Goal: Task Accomplishment & Management: Use online tool/utility

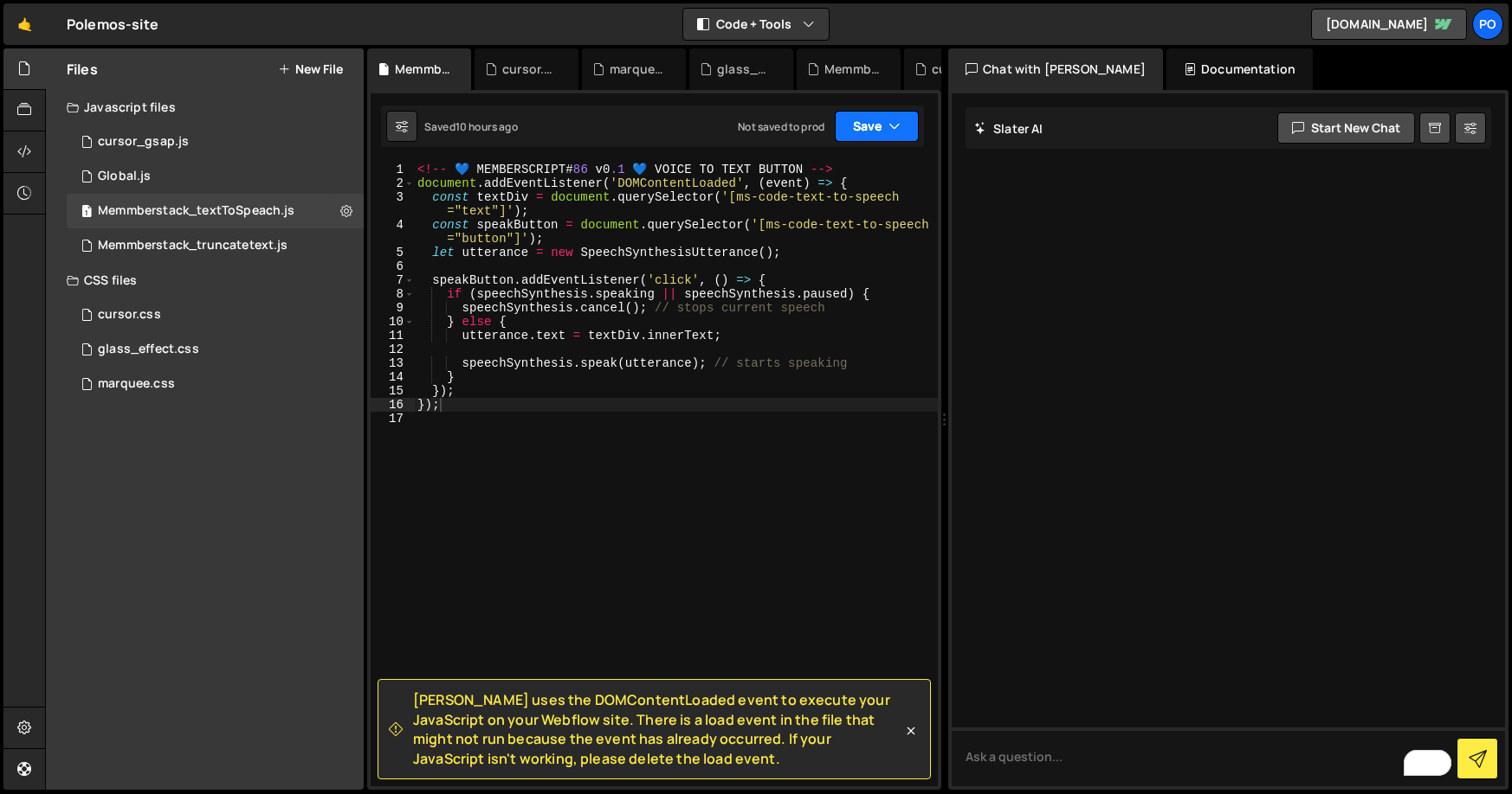
click at [864, 138] on button "Save" at bounding box center [877, 126] width 84 height 31
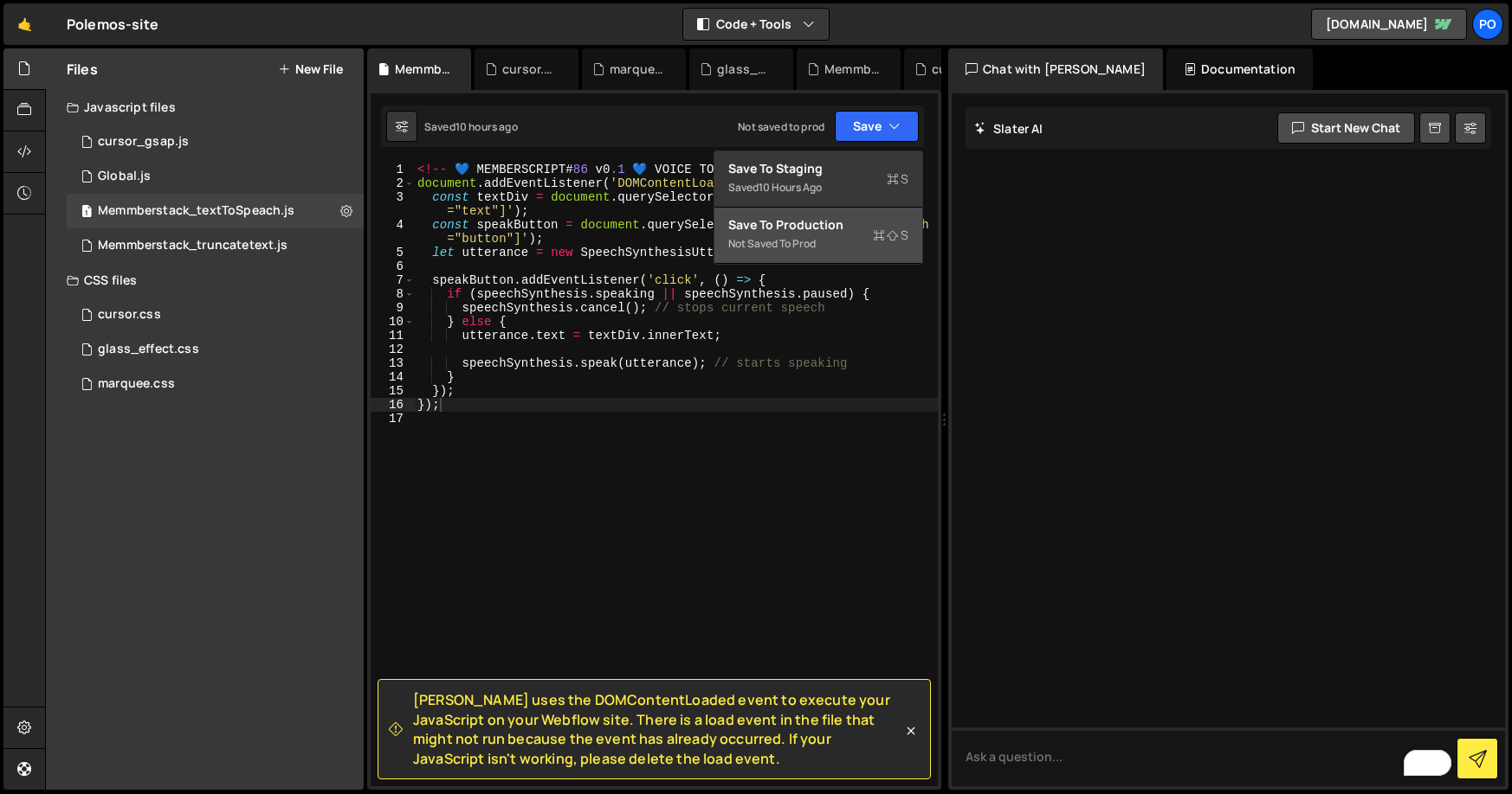
click at [825, 219] on div "Save to Production S" at bounding box center [819, 224] width 181 height 17
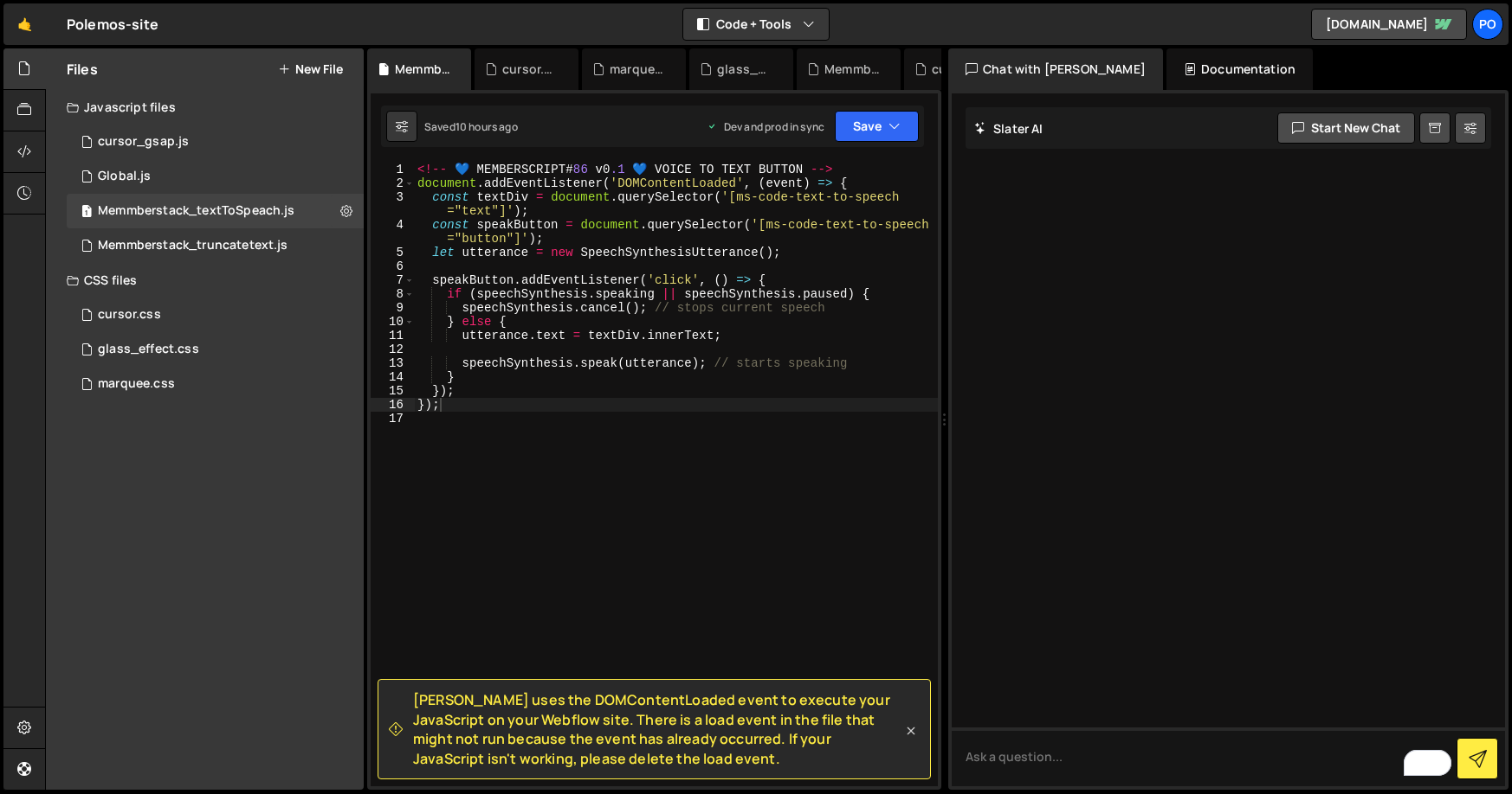
click at [903, 727] on icon at bounding box center [911, 731] width 17 height 17
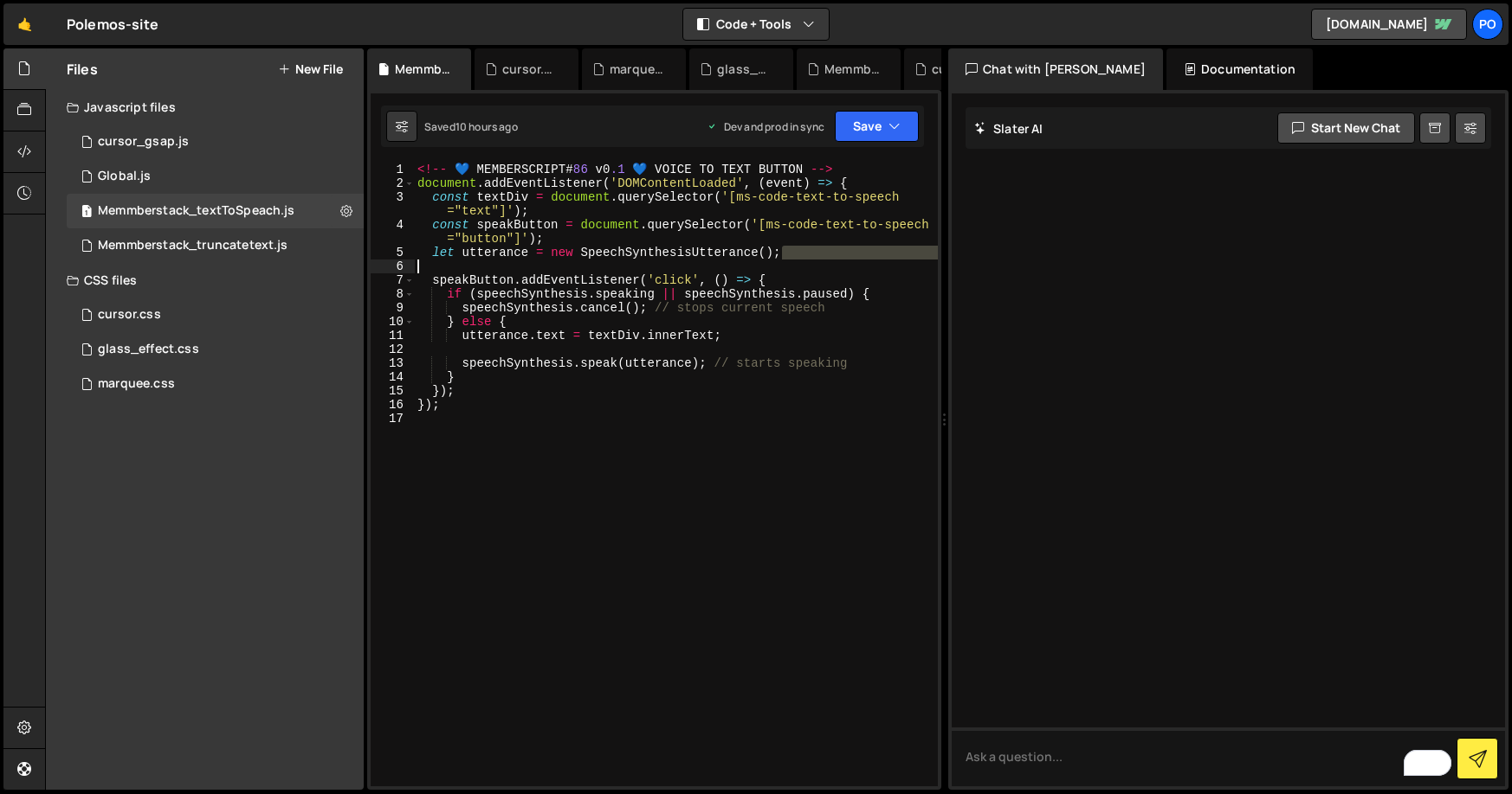
drag, startPoint x: 786, startPoint y: 255, endPoint x: 598, endPoint y: 262, distance: 188.1
click at [598, 262] on div "<!-- 💙 MEMBERSCRIPT # 86 v0 .1 💙 VOICE TO TEXT BUTTON --> document . addEventLi…" at bounding box center [676, 489] width 524 height 652
click at [562, 237] on div "<!-- 💙 MEMBERSCRIPT # 86 v0 .1 💙 VOICE TO TEXT BUTTON --> document . addEventLi…" at bounding box center [676, 489] width 524 height 652
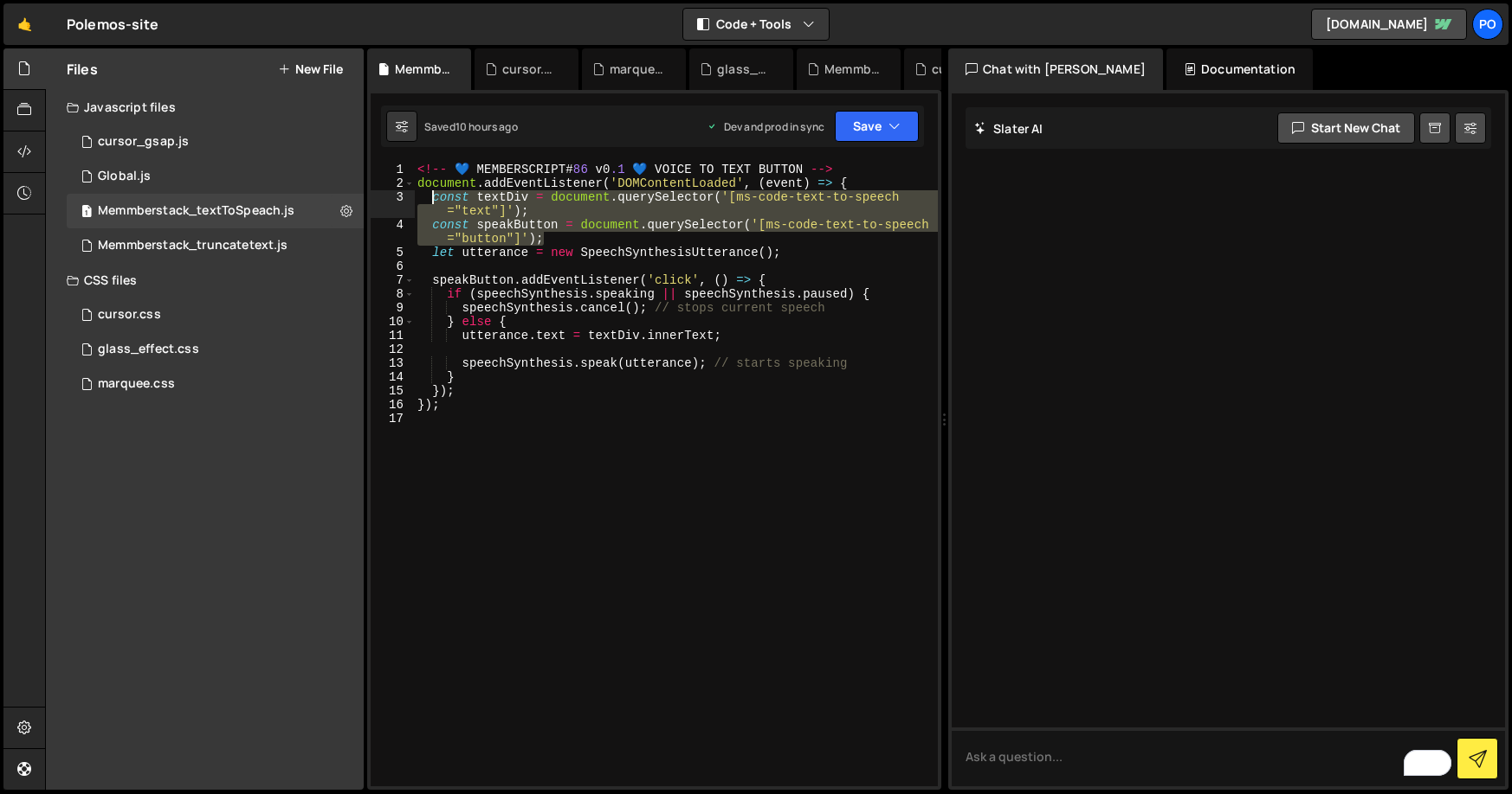
drag, startPoint x: 518, startPoint y: 237, endPoint x: 433, endPoint y: 198, distance: 93.5
click at [433, 198] on div "<!-- 💙 MEMBERSCRIPT # 86 v0 .1 💙 VOICE TO TEXT BUTTON --> document . addEventLi…" at bounding box center [676, 489] width 524 height 652
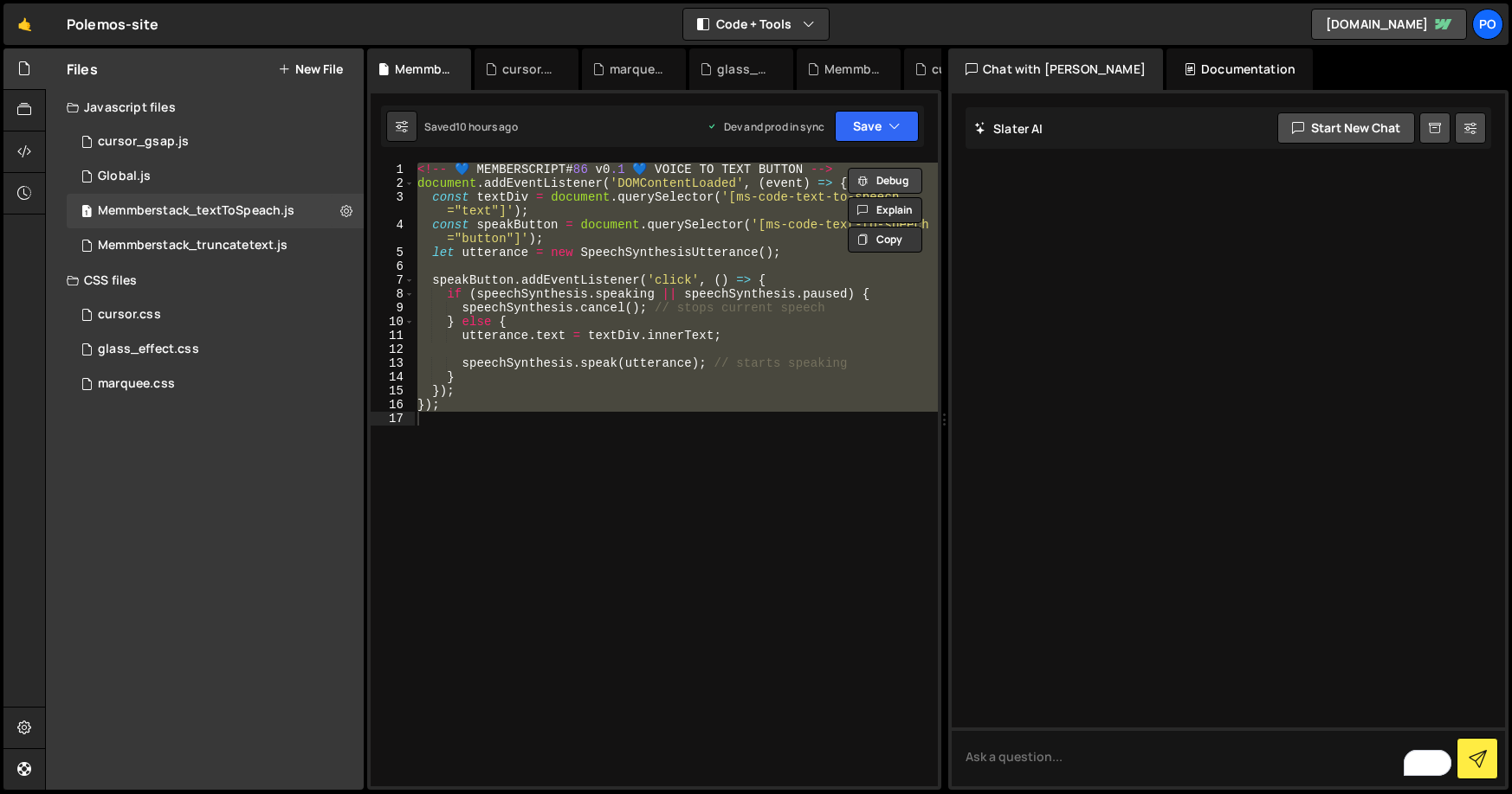
click at [871, 175] on button "Debug" at bounding box center [885, 180] width 74 height 26
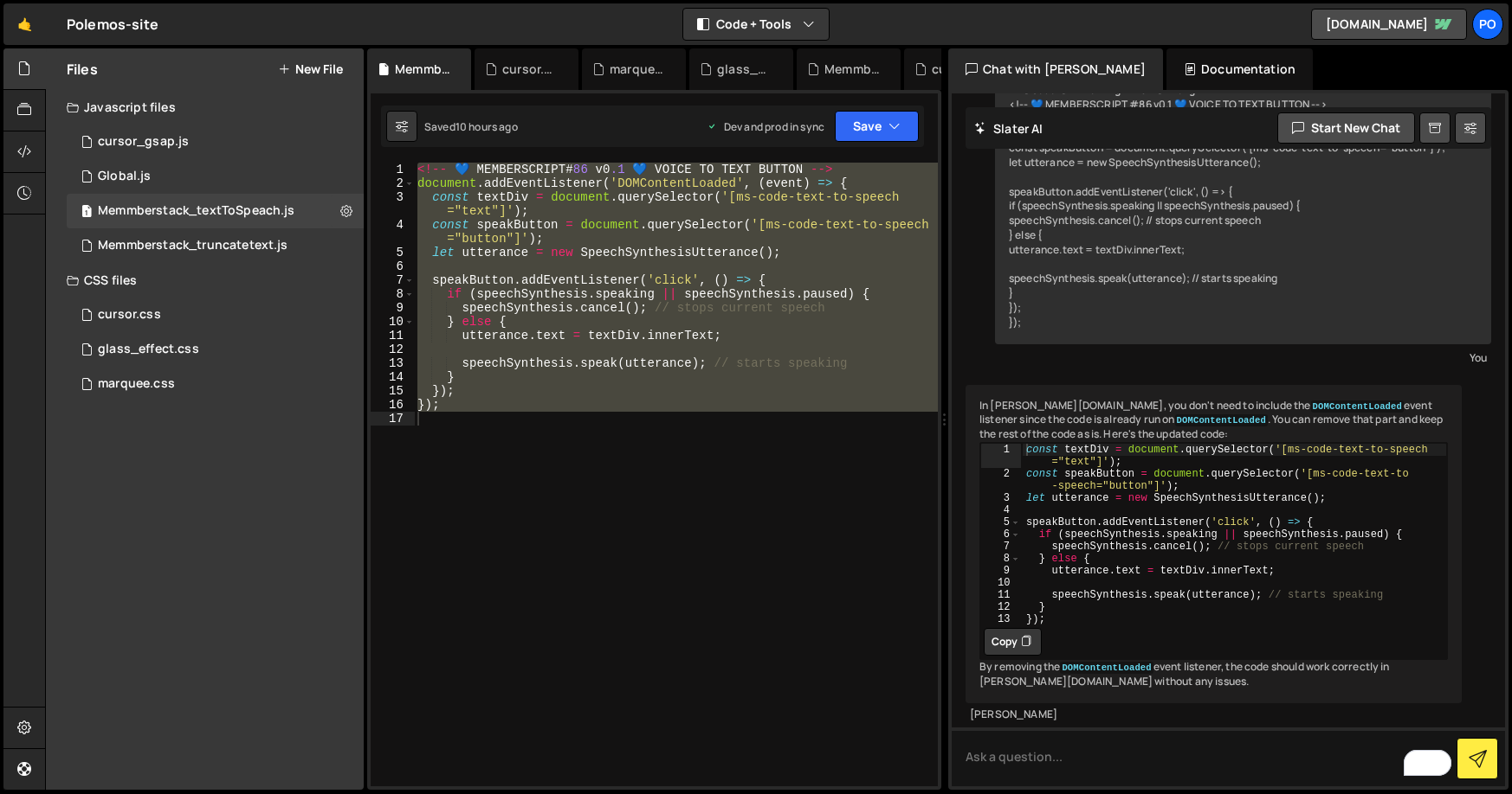
scroll to position [152, 0]
click at [1025, 633] on icon at bounding box center [1026, 641] width 11 height 17
click at [527, 323] on div "<!-- 💙 MEMBERSCRIPT # 86 v0 .1 💙 VOICE TO TEXT BUTTON --> document . addEventLi…" at bounding box center [676, 474] width 524 height 624
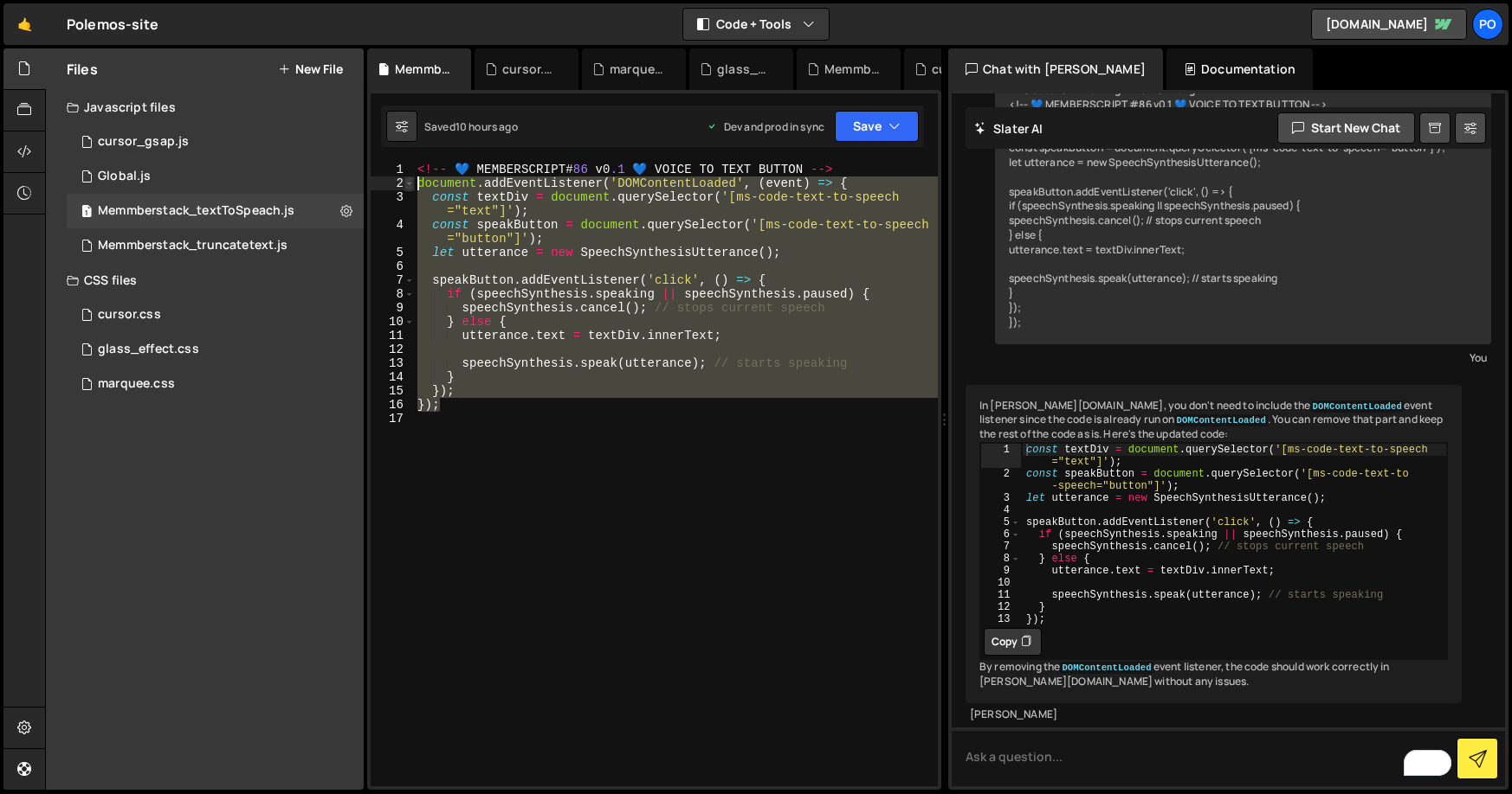
drag, startPoint x: 460, startPoint y: 403, endPoint x: 407, endPoint y: 182, distance: 227.3
click at [407, 182] on div "} else { 1 2 3 4 5 6 7 8 9 10 11 12 13 14 15 16 17 <!-- 💙 MEMBERSCRIPT # 86 v0 …" at bounding box center [654, 474] width 567 height 624
paste textarea "}"
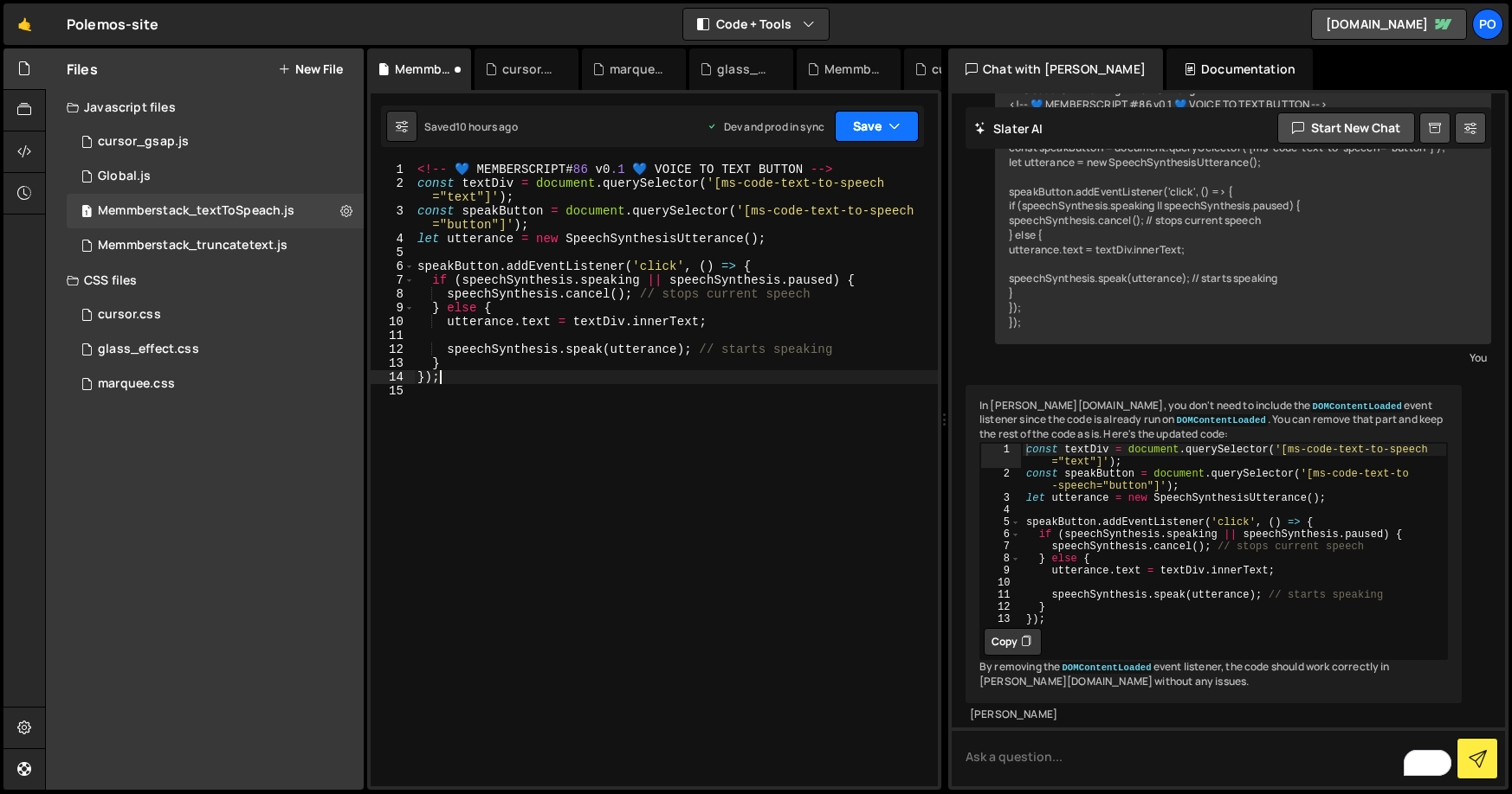
click at [895, 125] on icon "button" at bounding box center [895, 126] width 13 height 17
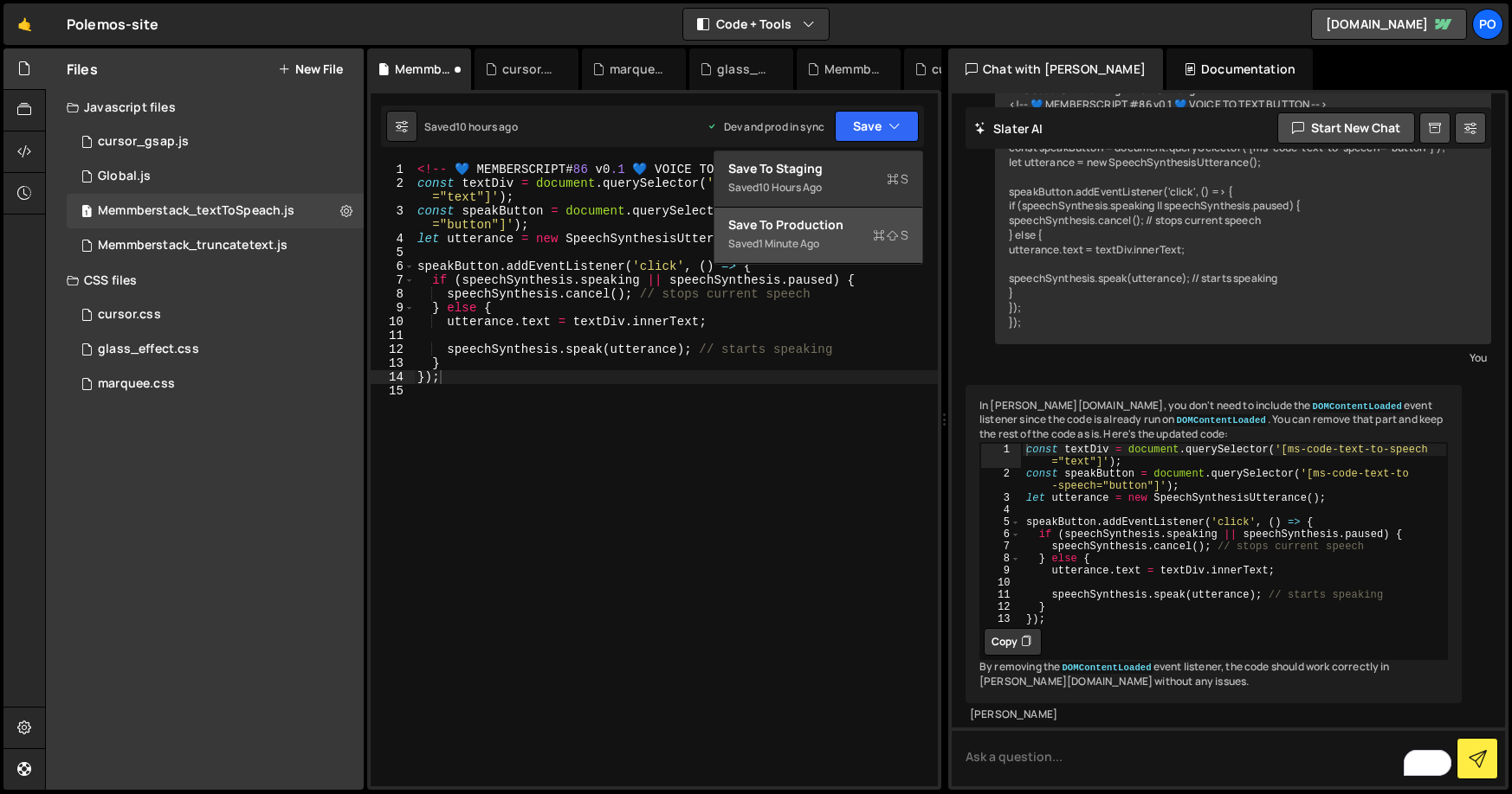
click at [811, 218] on div "Save to Production S" at bounding box center [819, 224] width 181 height 17
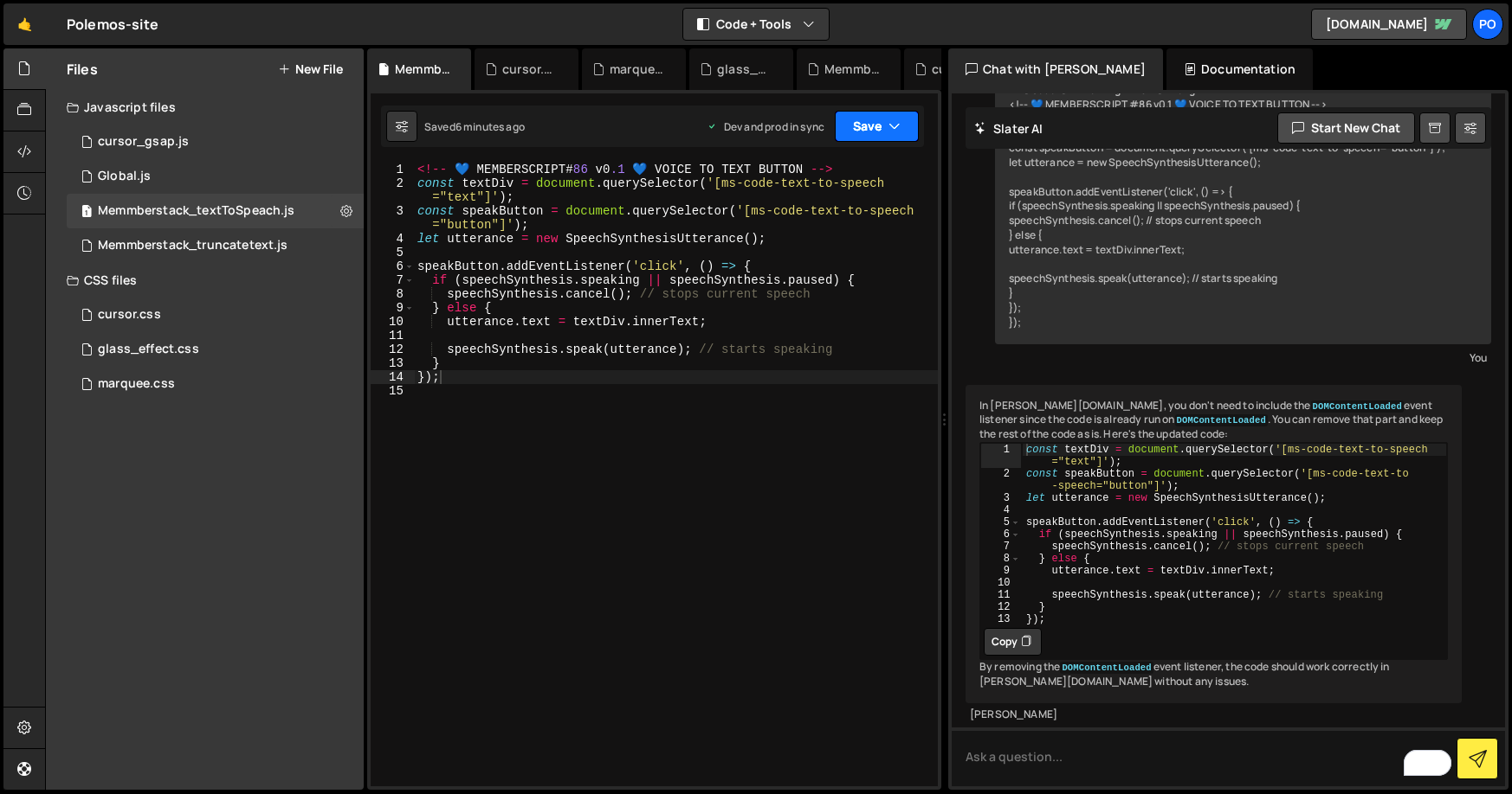
click at [885, 127] on button "Save" at bounding box center [877, 126] width 84 height 31
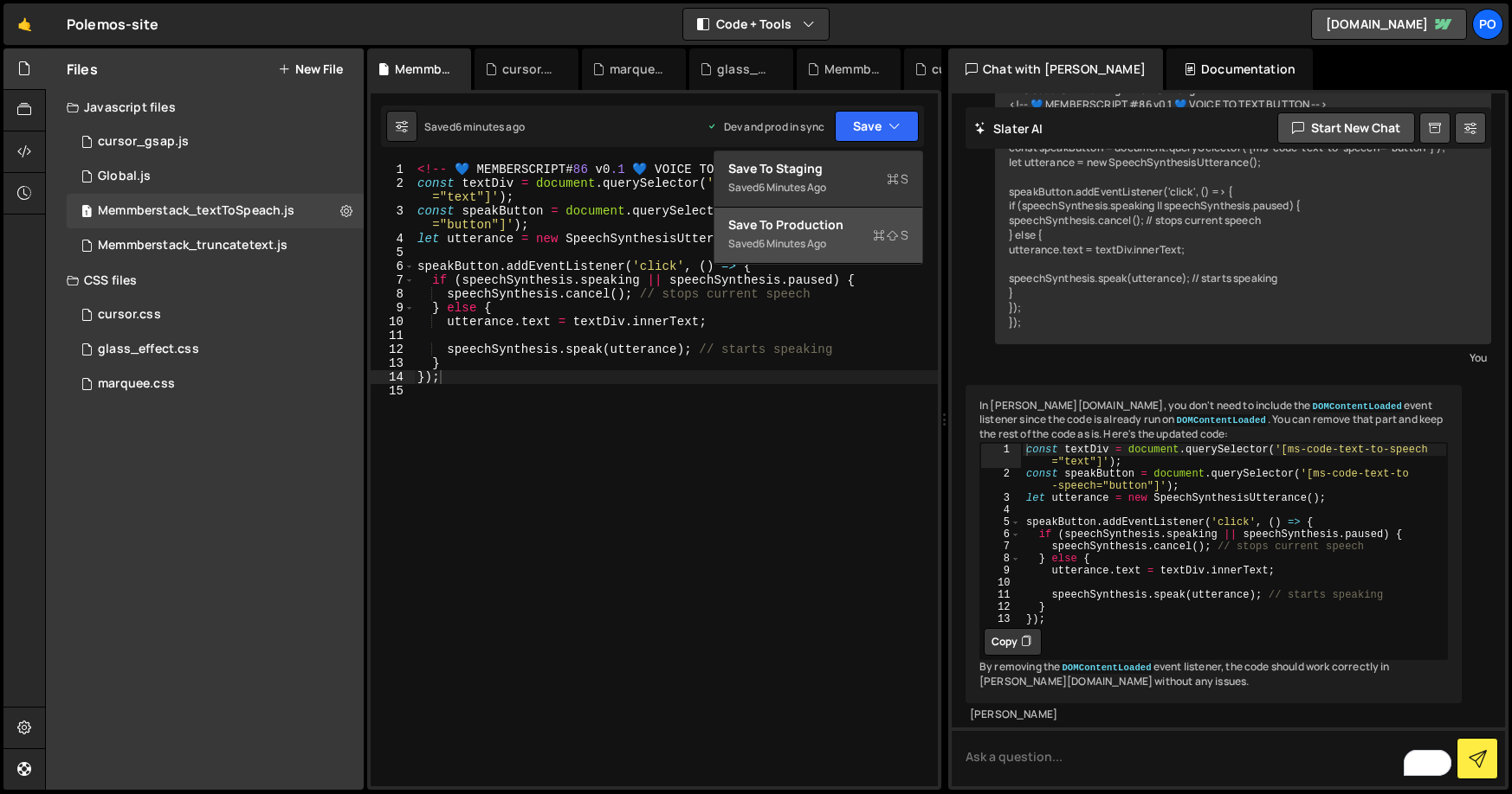
click at [785, 242] on div "6 minutes ago" at bounding box center [793, 243] width 68 height 14
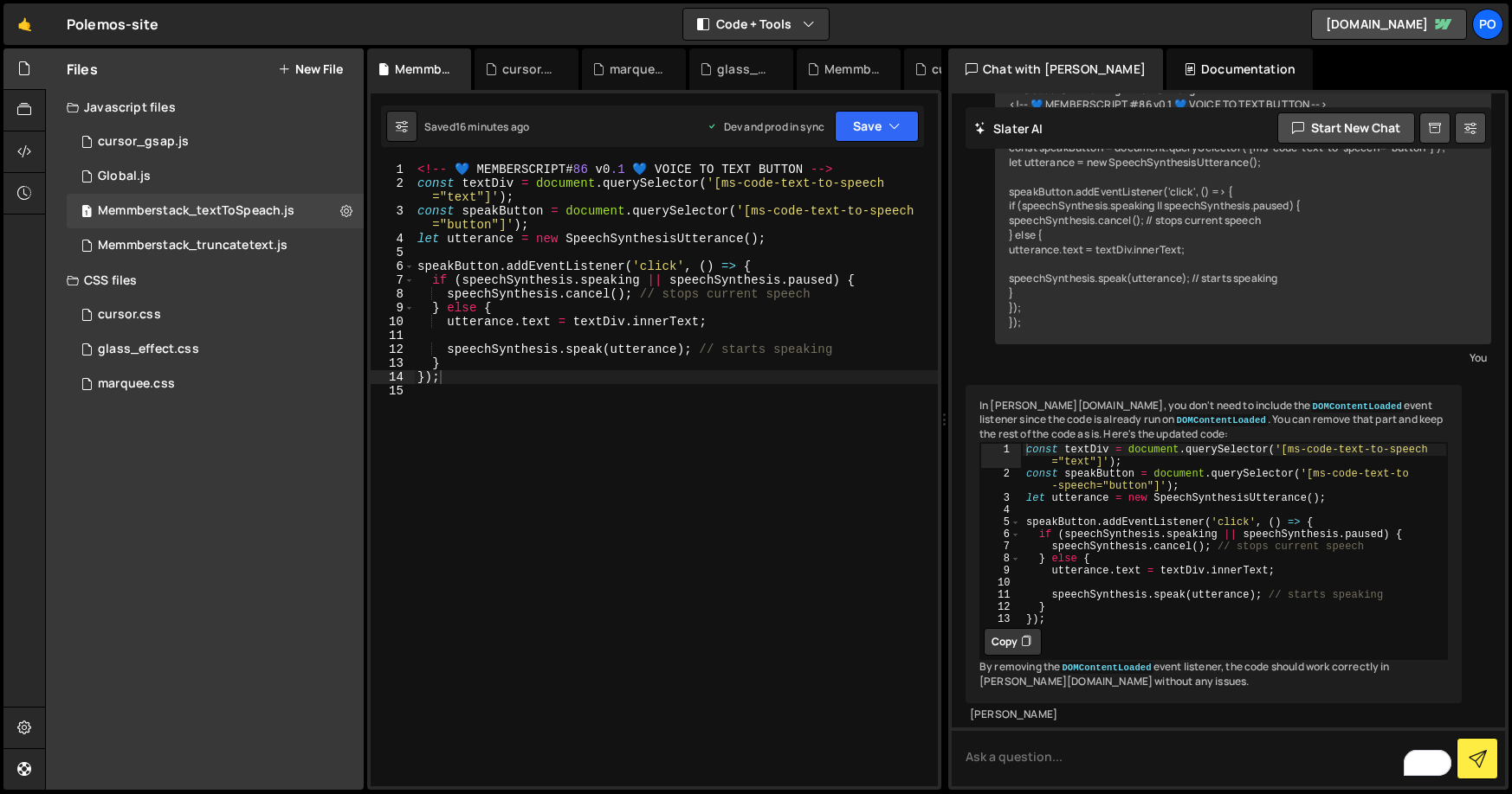
click at [805, 187] on div "<!-- 💙 MEMBERSCRIPT # 86 v0 .1 💙 VOICE TO TEXT BUTTON --> const textDiv = docum…" at bounding box center [676, 489] width 524 height 652
click at [734, 185] on div "<!-- 💙 MEMBERSCRIPT # 86 v0 .1 💙 VOICE TO TEXT BUTTON --> const textDiv = docum…" at bounding box center [676, 489] width 524 height 652
click at [725, 184] on div "<!-- 💙 MEMBERSCRIPT # 86 v0 .1 💙 VOICE TO TEXT BUTTON --> const textDiv = docum…" at bounding box center [676, 489] width 524 height 652
drag, startPoint x: 752, startPoint y: 213, endPoint x: 922, endPoint y: 213, distance: 170.0
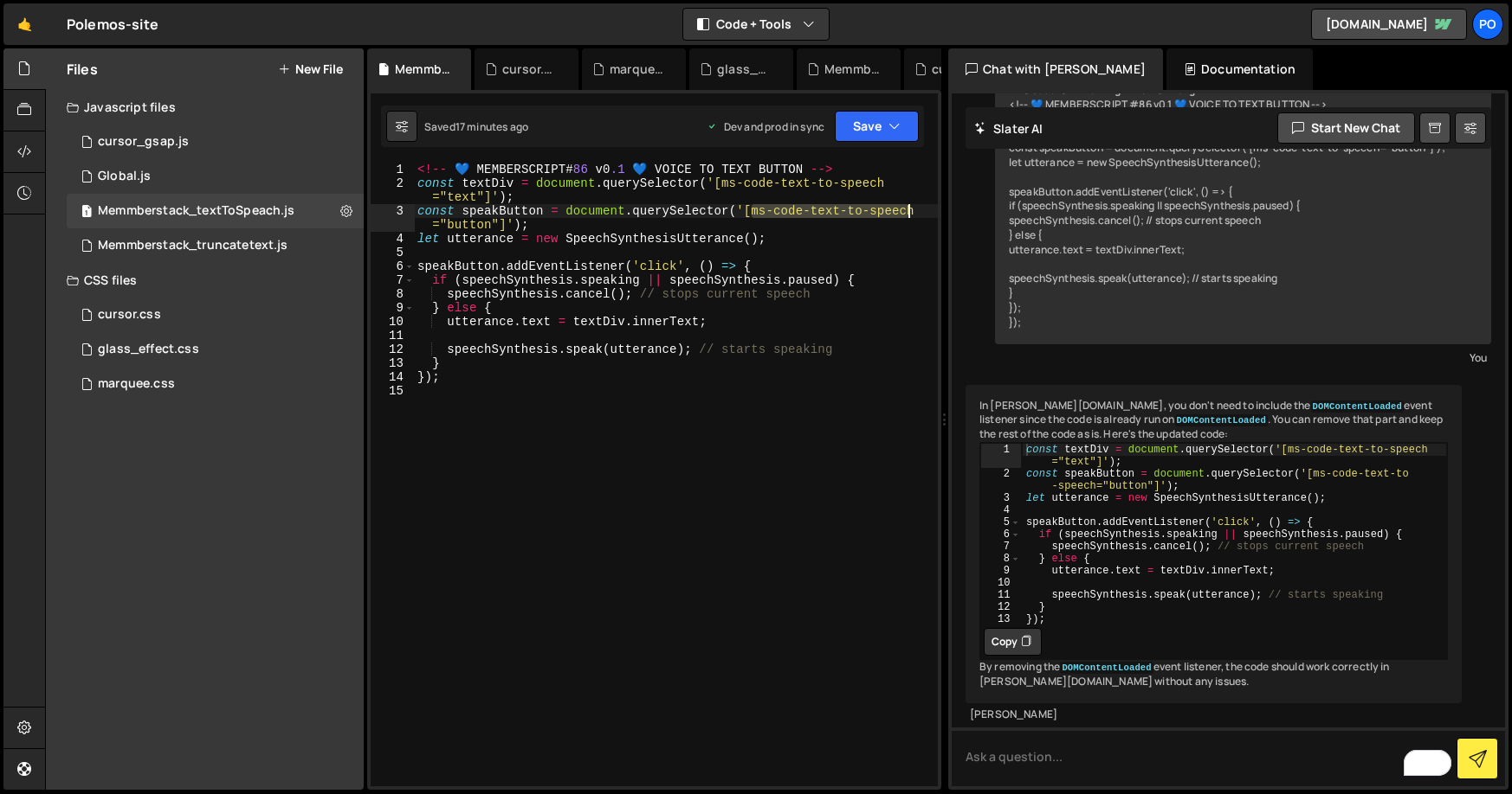
click at [922, 213] on div "<!-- 💙 MEMBERSCRIPT # 86 v0 .1 💙 VOICE TO TEXT BUTTON --> const textDiv = docum…" at bounding box center [676, 489] width 524 height 652
type textarea "const speakButton = document.querySelector('[ms-code-text-to-speech="button"]');"
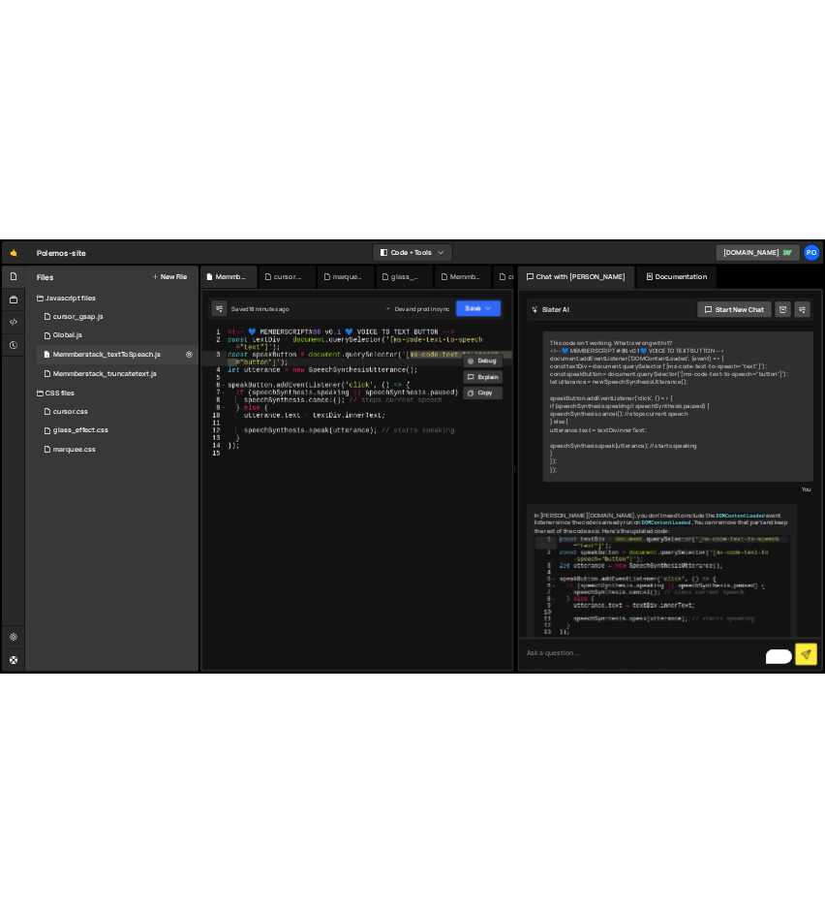
scroll to position [0, 0]
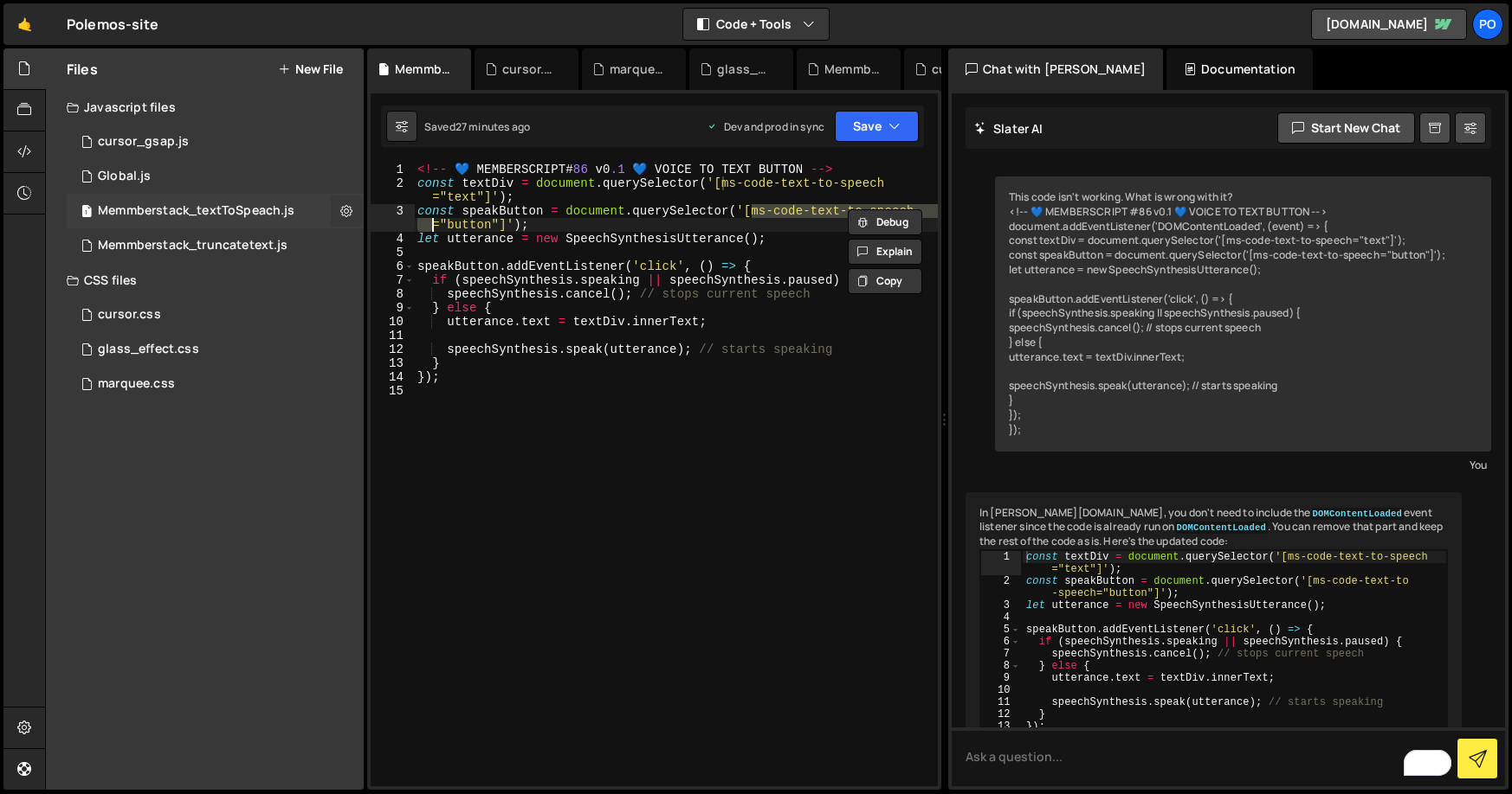
click at [344, 213] on icon at bounding box center [347, 211] width 13 height 16
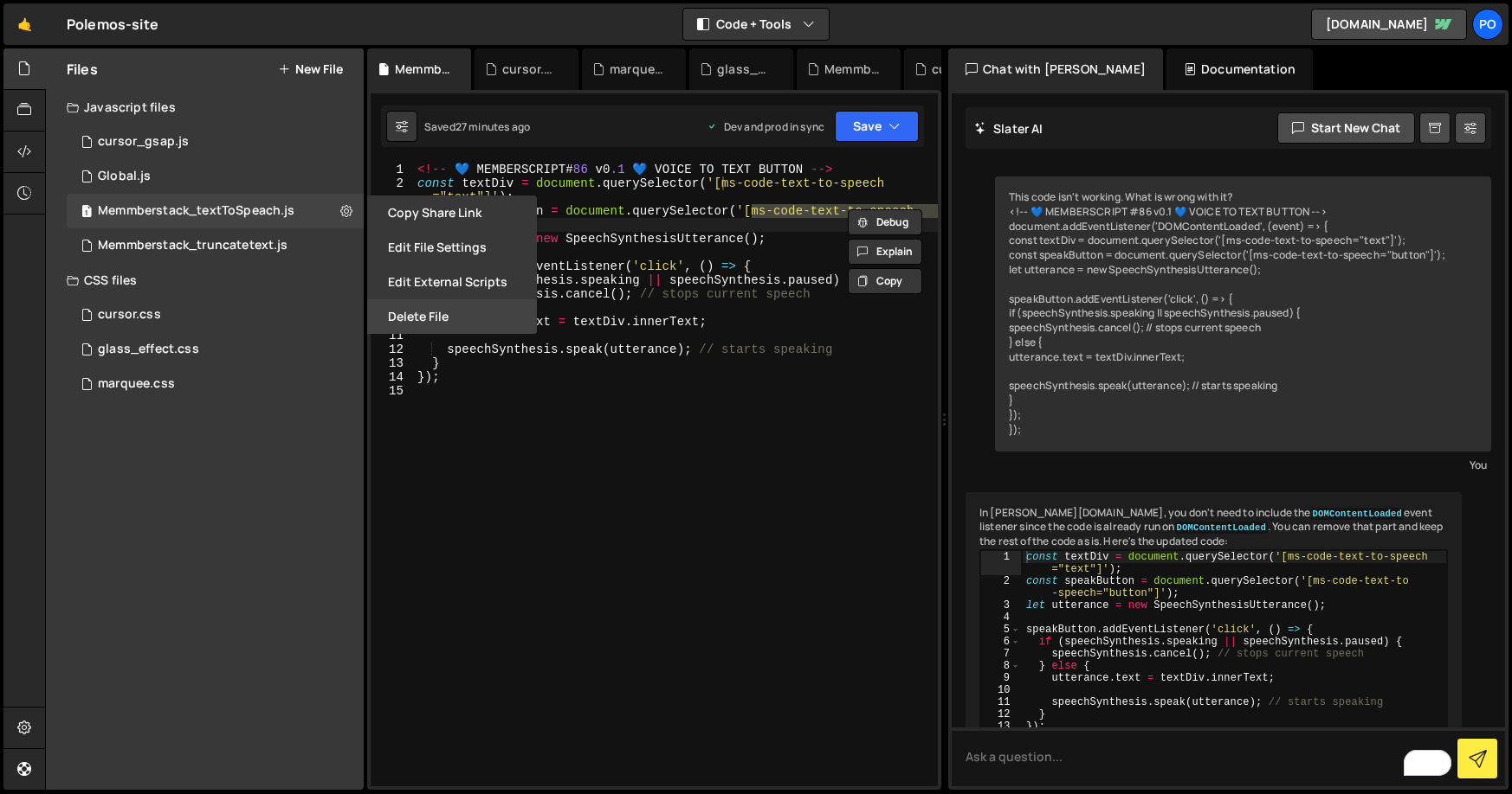
click at [401, 305] on button "Delete File" at bounding box center [452, 316] width 170 height 35
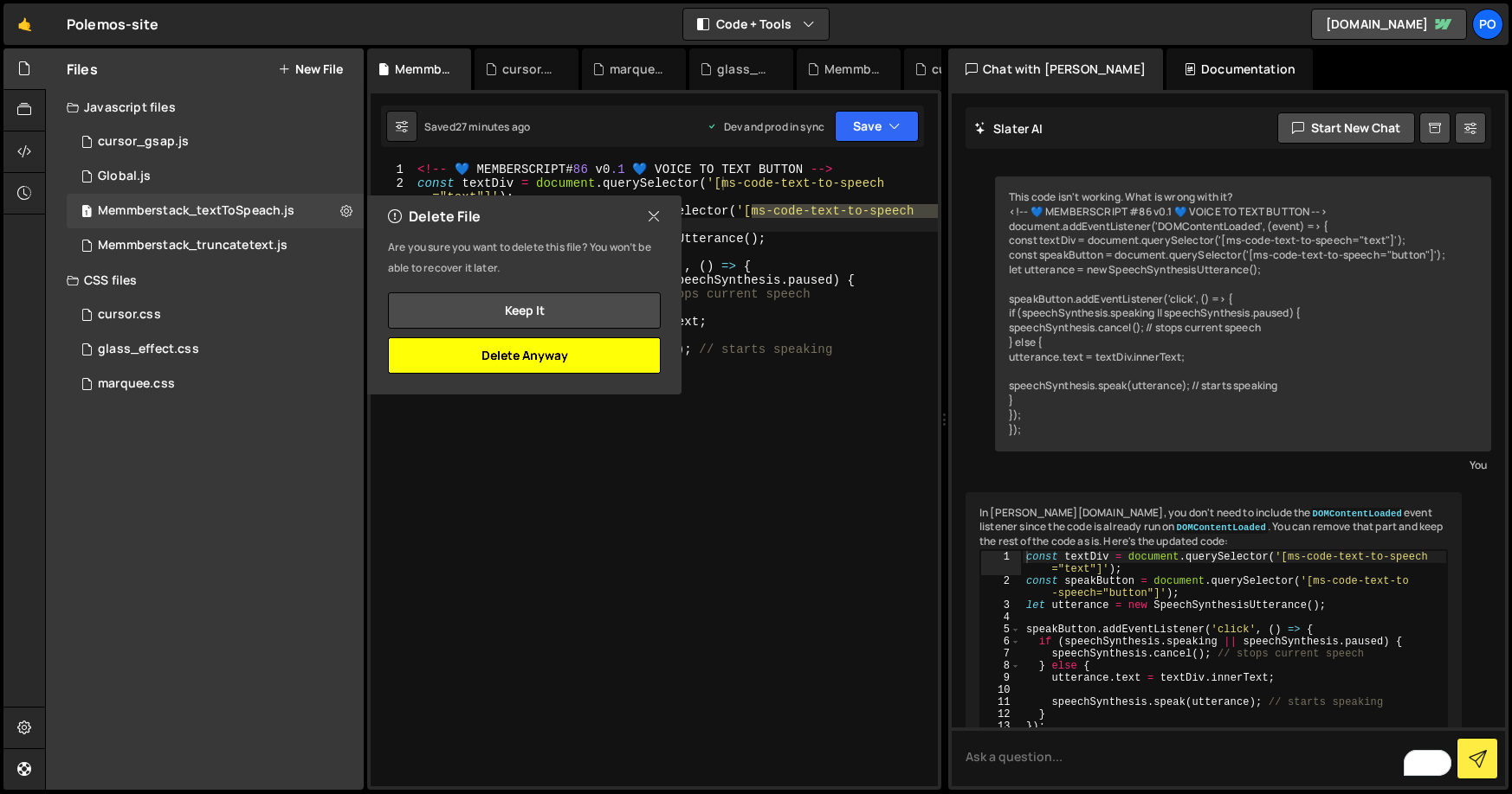
click at [570, 363] on button "Delete Anyway" at bounding box center [524, 355] width 273 height 37
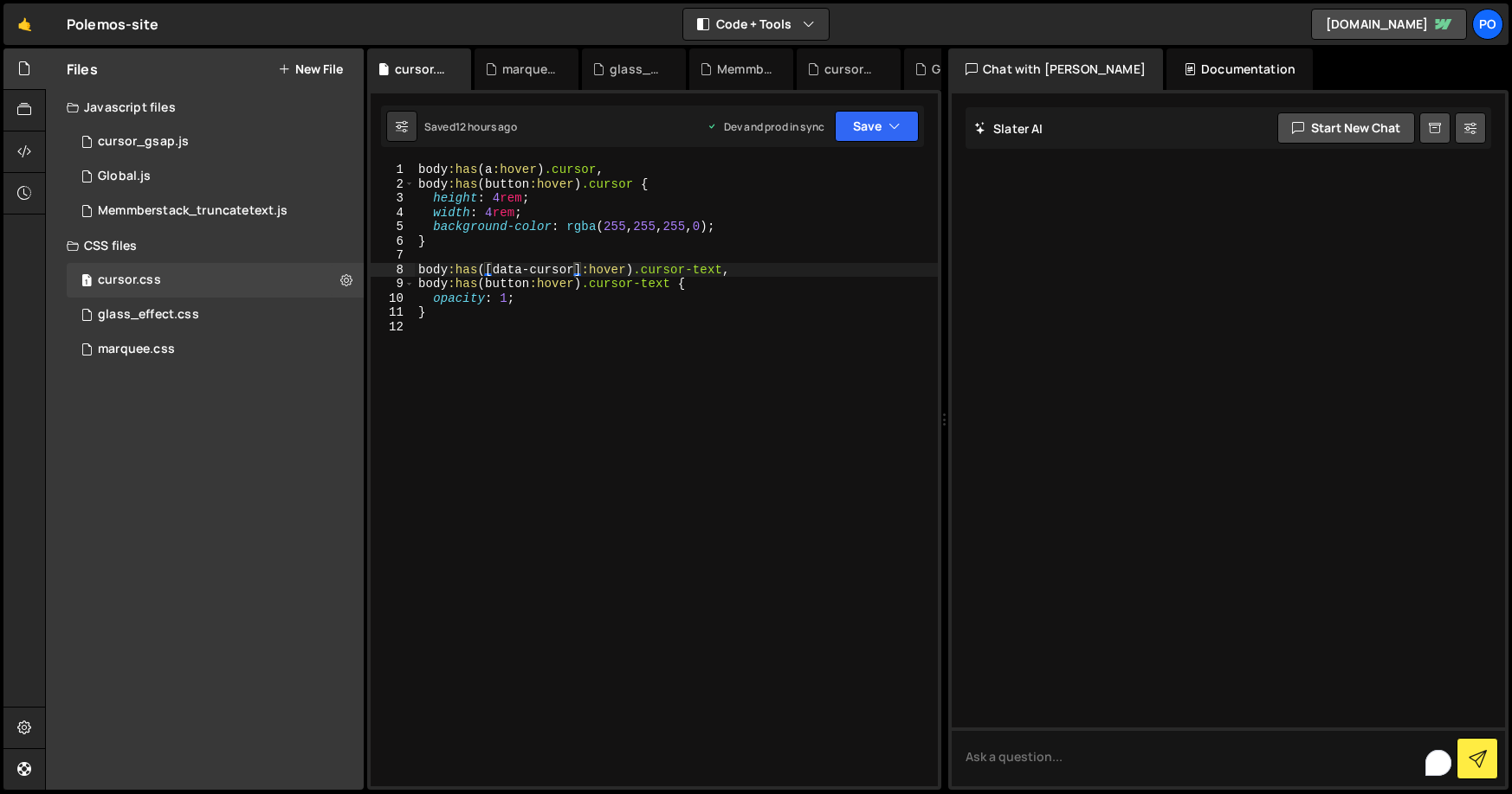
scroll to position [0, 11]
